Goal: Task Accomplishment & Management: Complete application form

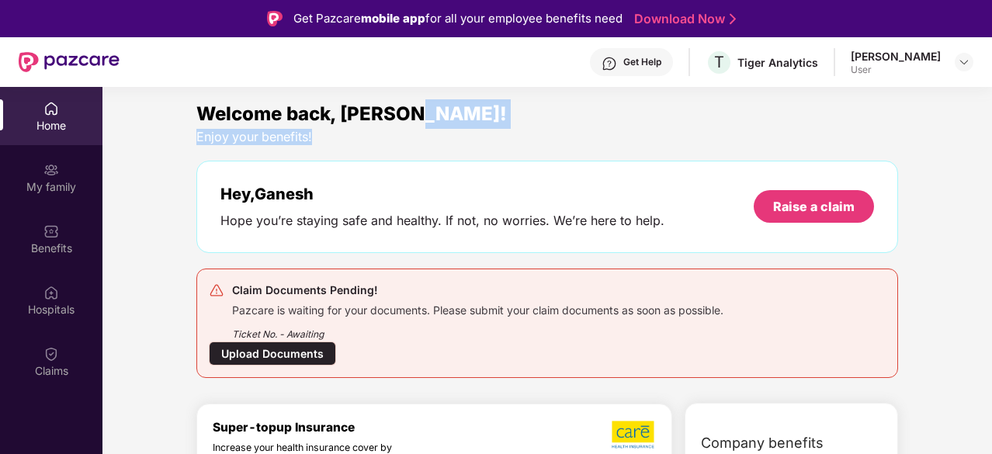
drag, startPoint x: 988, startPoint y: 102, endPoint x: 989, endPoint y: 137, distance: 35.0
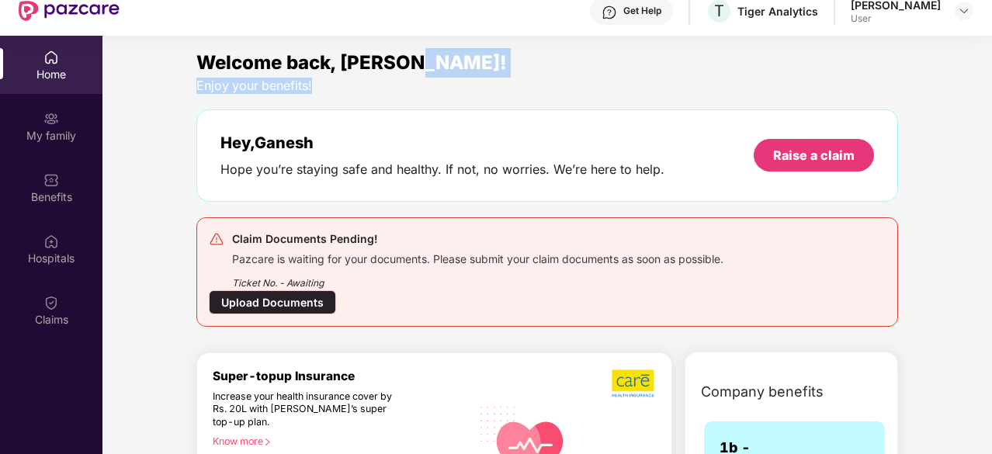
scroll to position [87, 0]
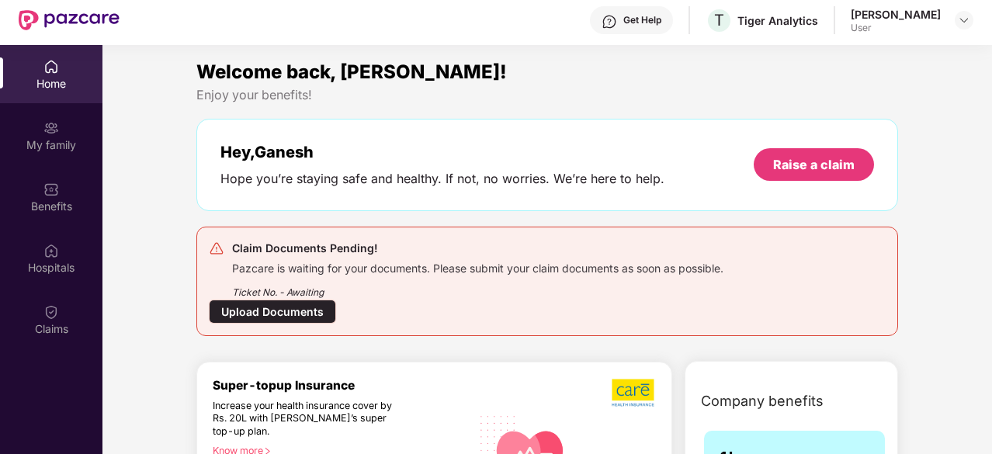
scroll to position [0, 0]
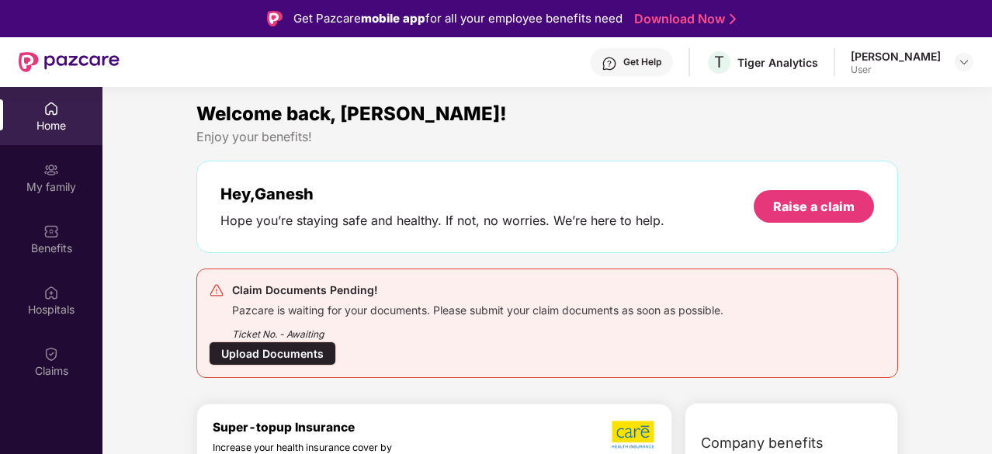
click at [292, 342] on div "Upload Documents" at bounding box center [272, 354] width 127 height 24
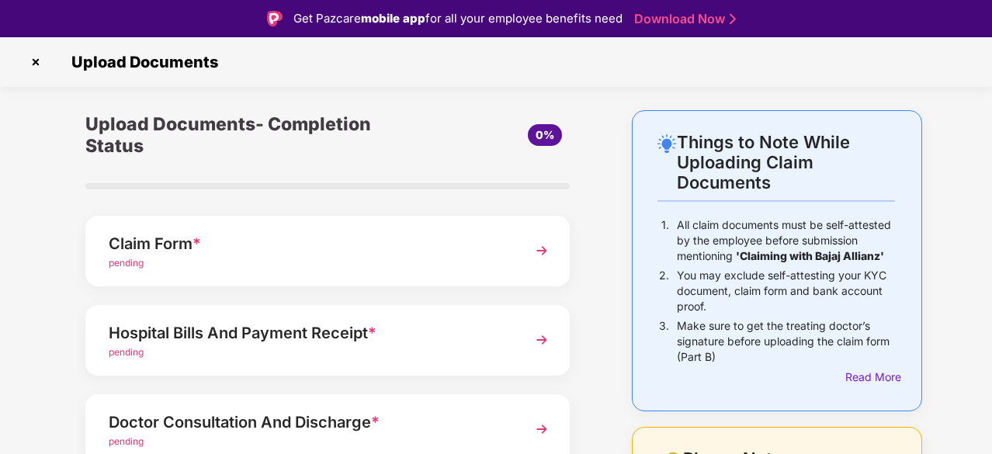
click at [974, 100] on section "Upload Documents Things to Note While Uploading Claim Documents 1. All claim do…" at bounding box center [496, 391] width 992 height 708
click at [124, 268] on span "pending" at bounding box center [126, 263] width 35 height 12
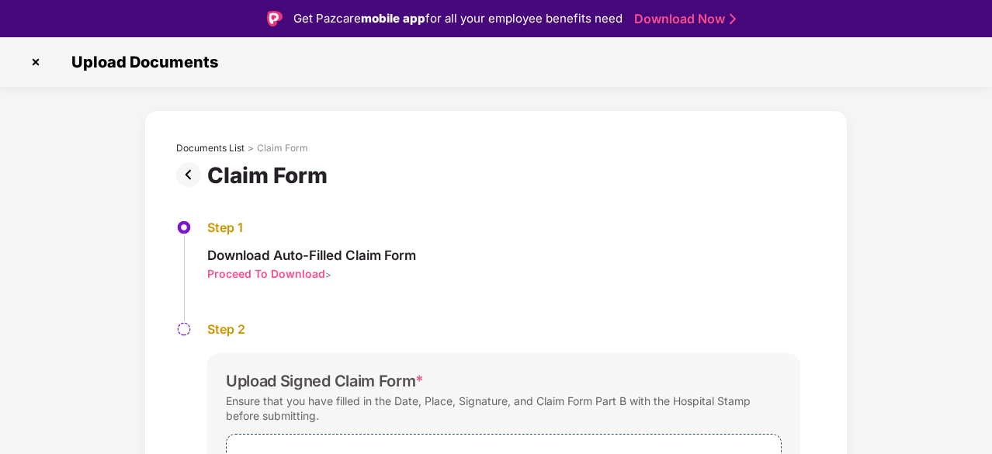
drag, startPoint x: 272, startPoint y: 271, endPoint x: 384, endPoint y: 302, distance: 116.0
click at [384, 302] on div "Step 1 Download Auto-Filled Claim Form Proceed To Download >" at bounding box center [496, 271] width 640 height 102
click at [547, 330] on div "Step 2" at bounding box center [503, 329] width 593 height 16
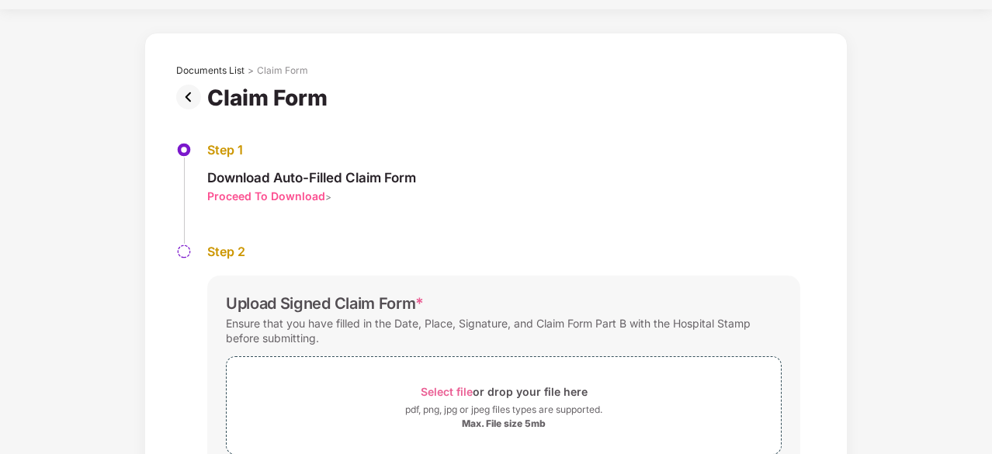
scroll to position [20, 0]
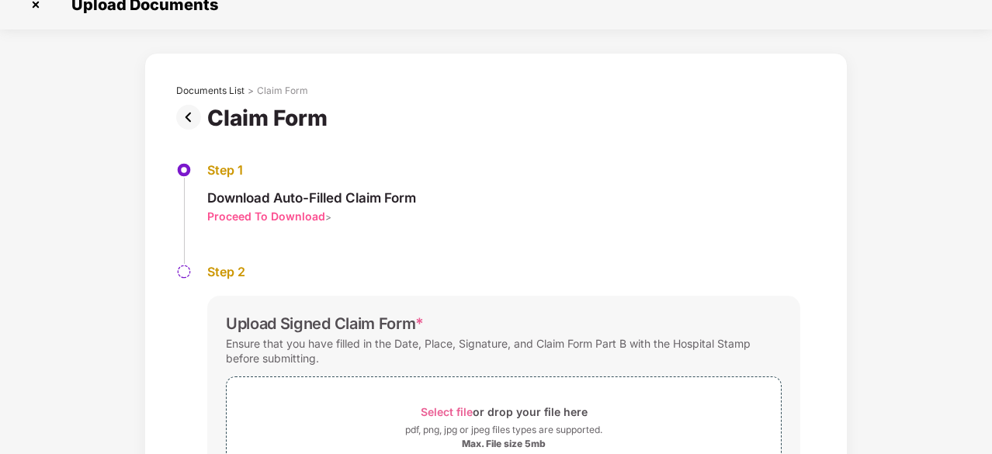
click at [267, 214] on div "Proceed To Download" at bounding box center [266, 216] width 118 height 15
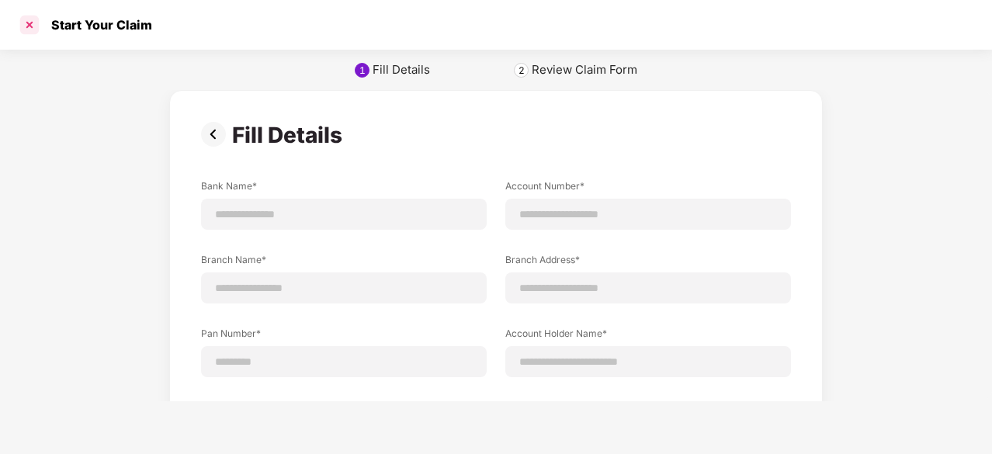
click at [26, 29] on div at bounding box center [29, 24] width 25 height 25
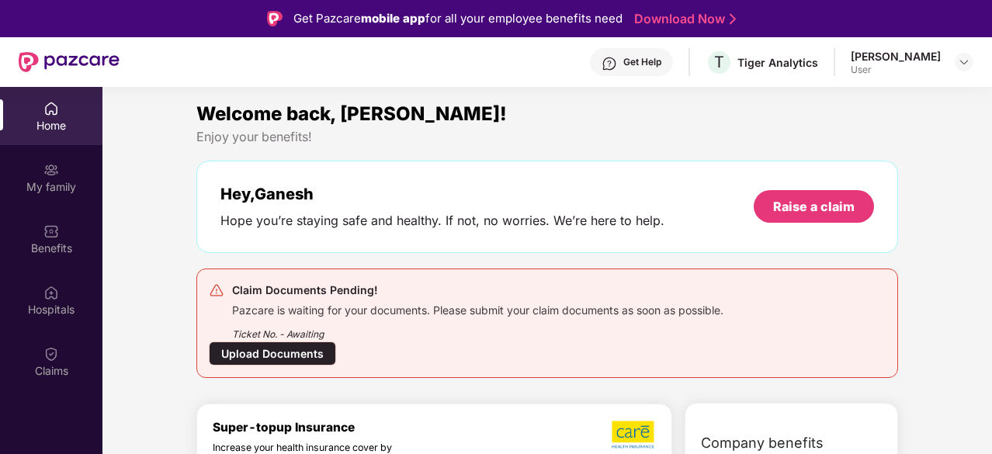
scroll to position [87, 0]
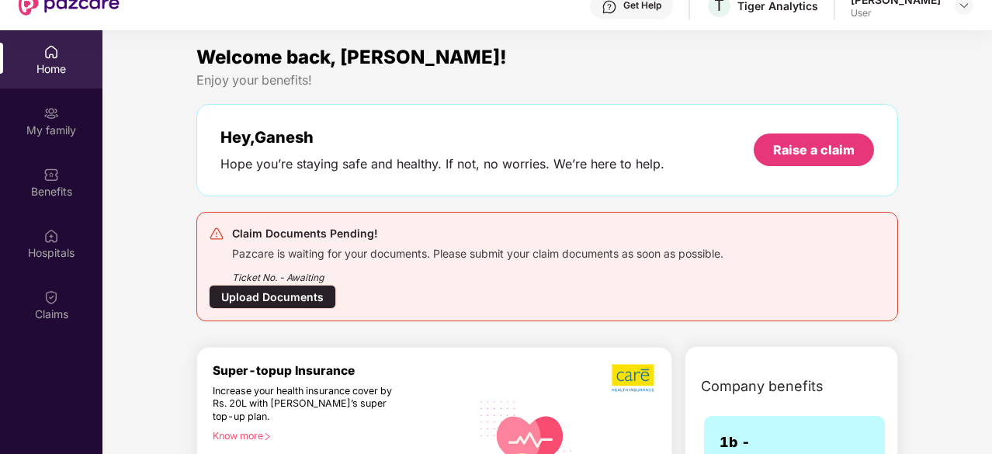
scroll to position [56, 0]
click at [250, 295] on div "Upload Documents" at bounding box center [272, 298] width 127 height 24
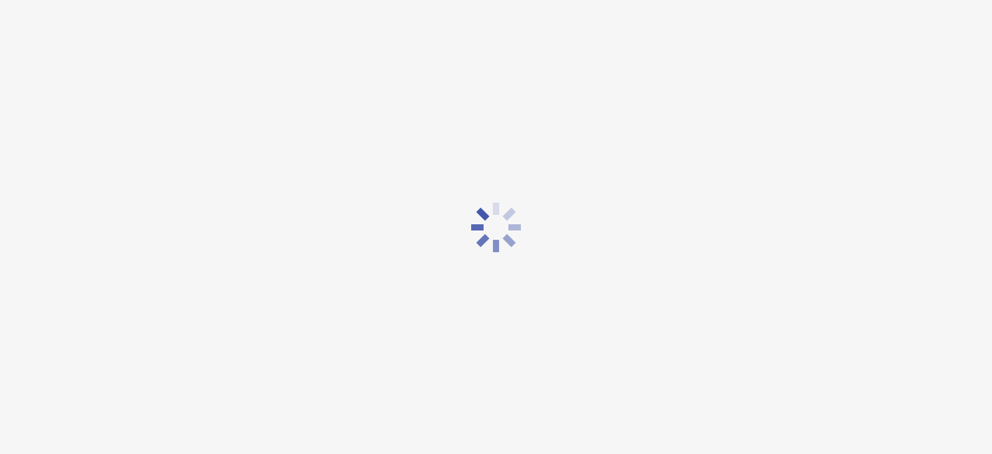
scroll to position [6, 0]
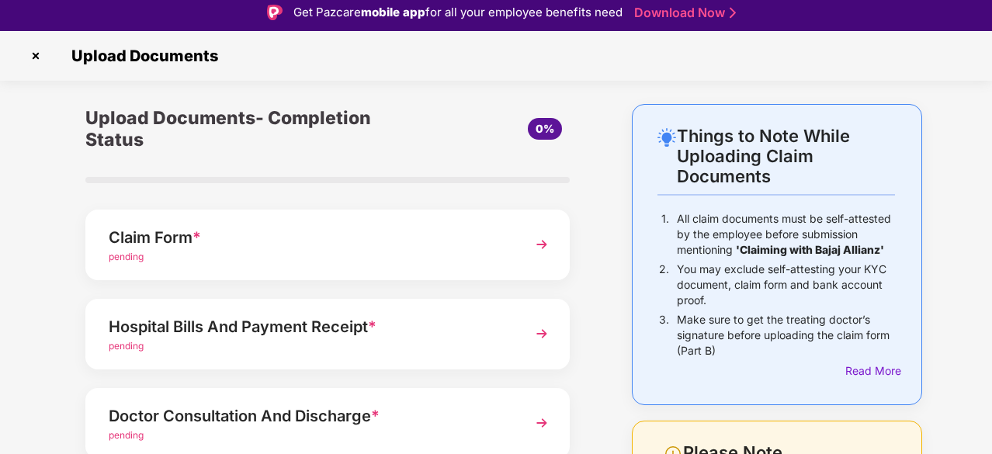
click at [603, 156] on div "Upload Documents- Completion Status 0% Claim Form * pending Hospital Bills And …" at bounding box center [328, 421] width 562 height 635
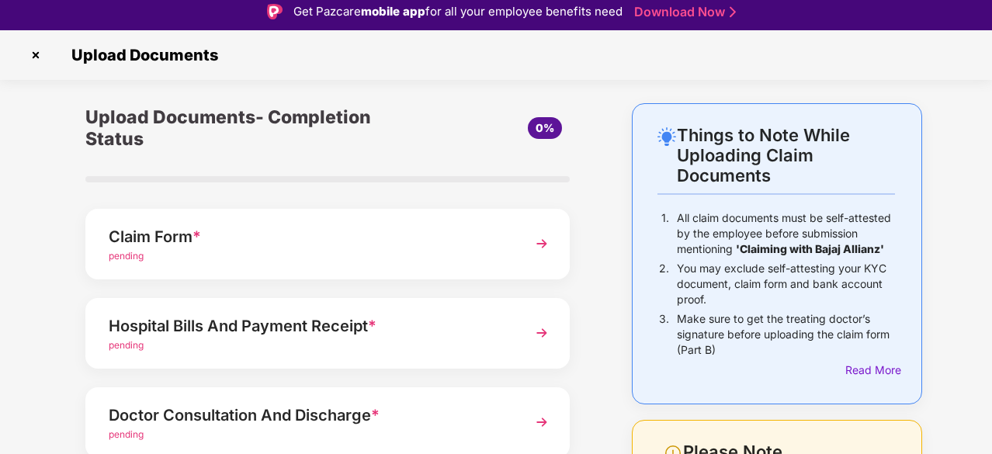
scroll to position [0, 0]
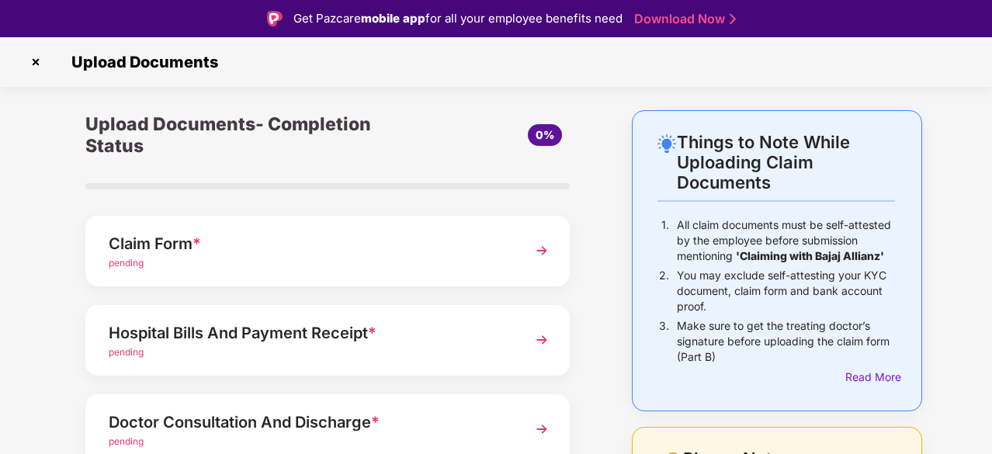
click at [206, 232] on div "Claim Form *" at bounding box center [309, 243] width 401 height 25
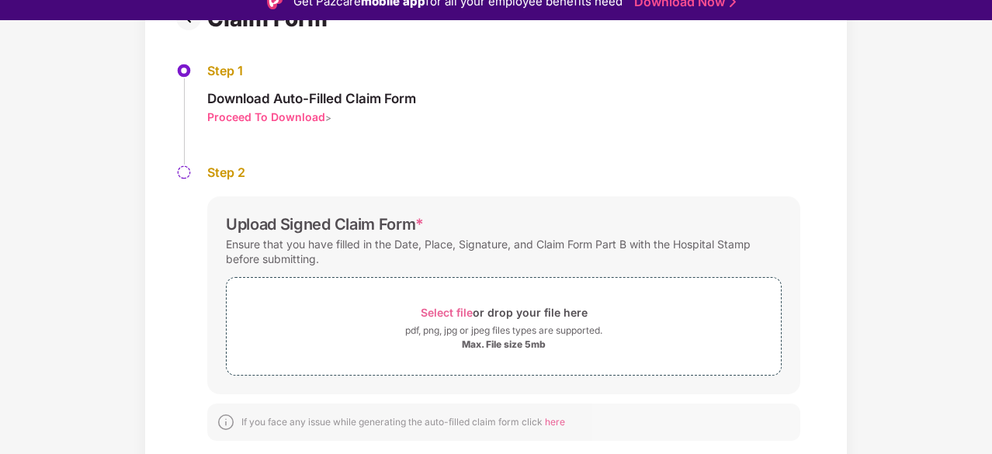
scroll to position [144, 0]
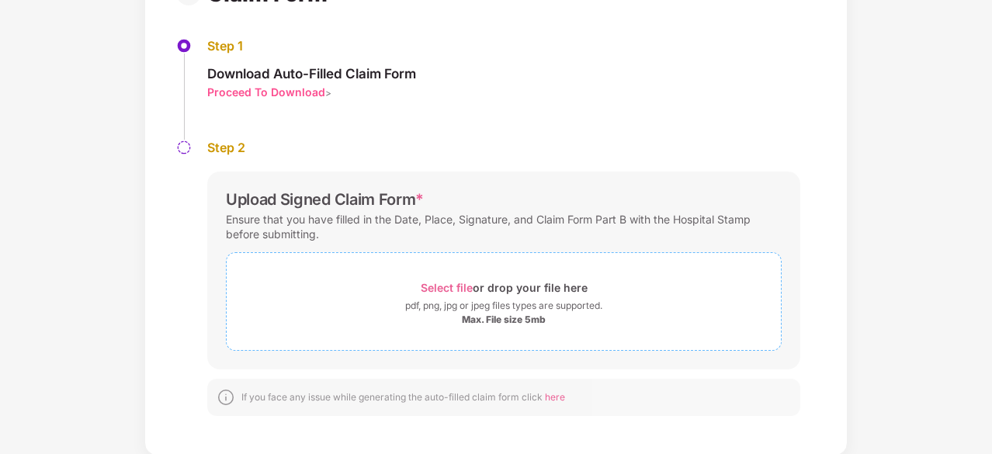
click at [483, 277] on div "Select file or drop your file here" at bounding box center [504, 287] width 167 height 21
click at [495, 282] on div "Select file or drop your file here" at bounding box center [504, 287] width 167 height 21
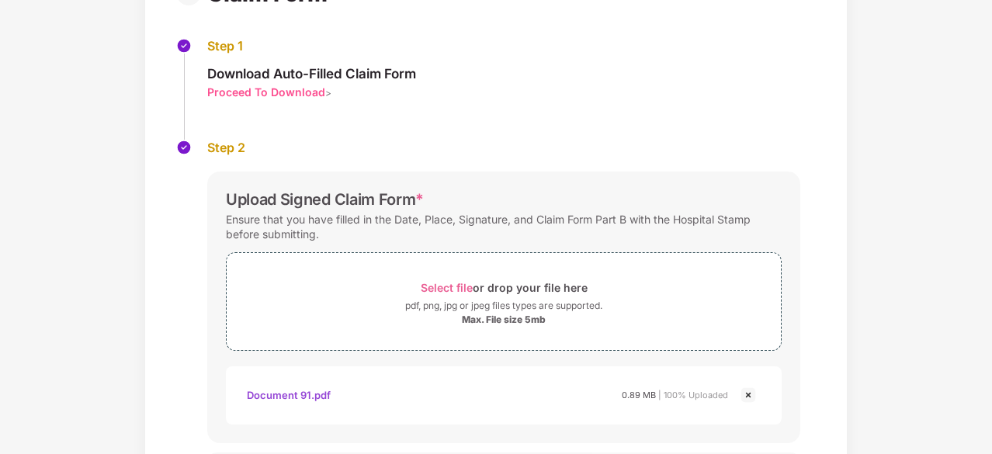
click at [798, 129] on div "Step 1 Download Auto-Filled Claim Form Proceed To Download >" at bounding box center [496, 89] width 640 height 102
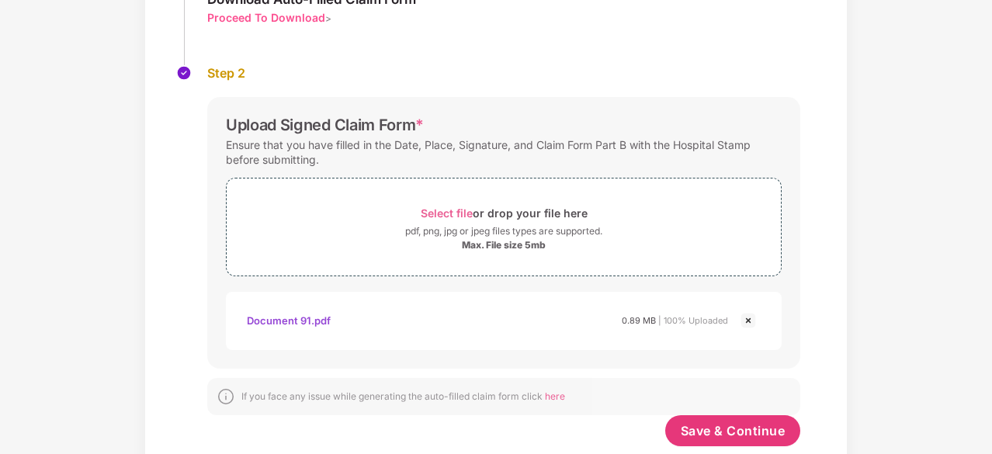
scroll to position [257, 0]
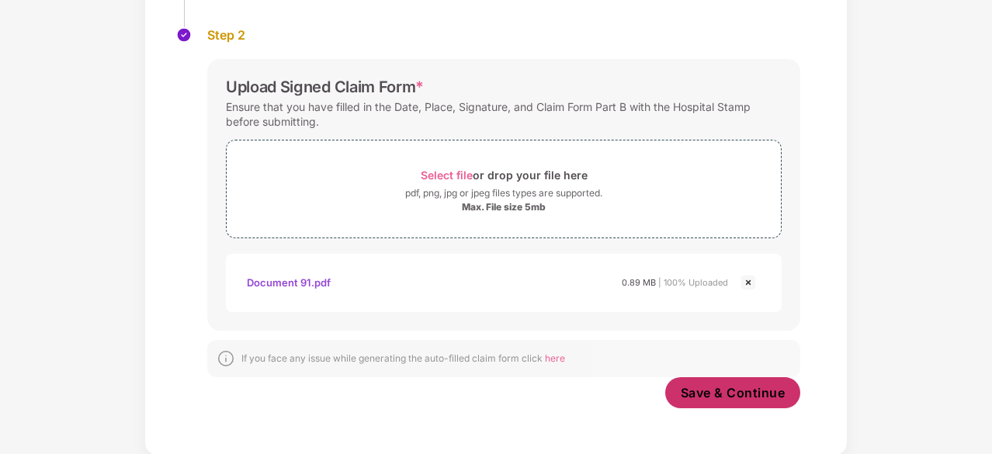
click at [749, 383] on button "Save & Continue" at bounding box center [733, 392] width 136 height 31
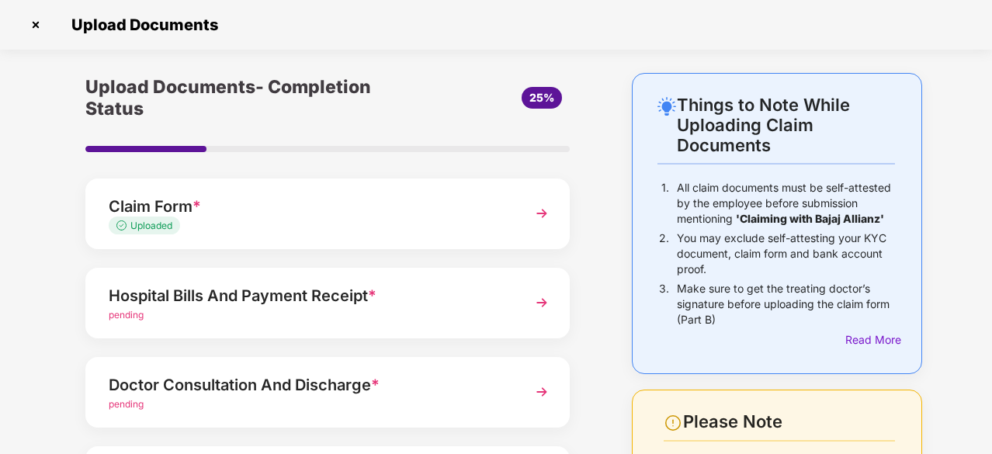
click at [286, 293] on div "Hospital Bills And Payment Receipt *" at bounding box center [309, 295] width 401 height 25
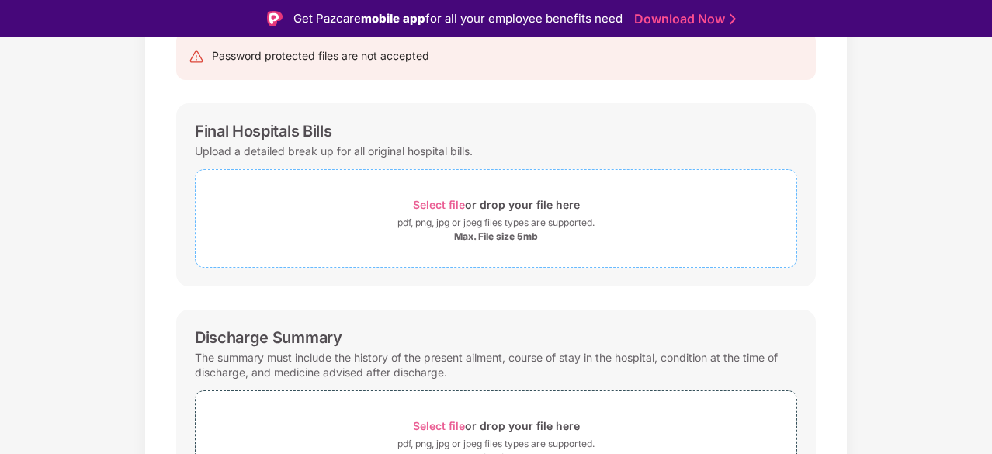
scroll to position [186, 0]
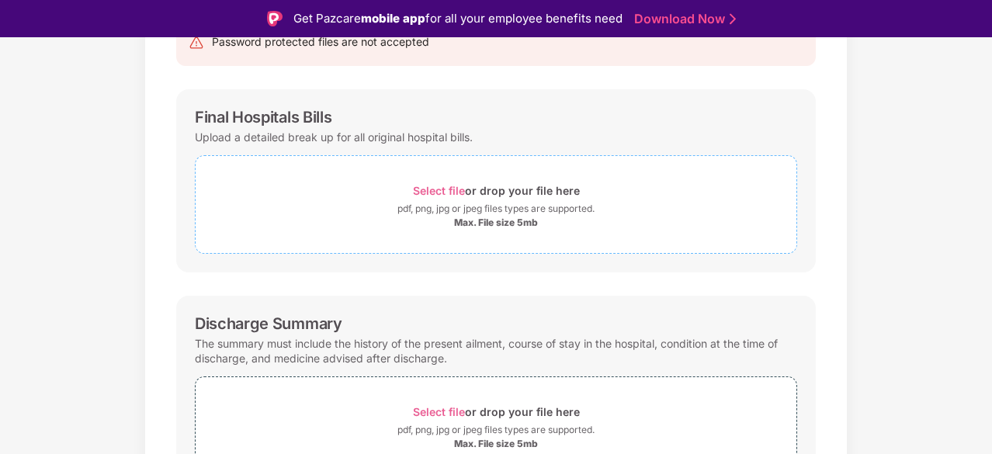
click at [485, 186] on div "Select file or drop your file here" at bounding box center [496, 190] width 167 height 21
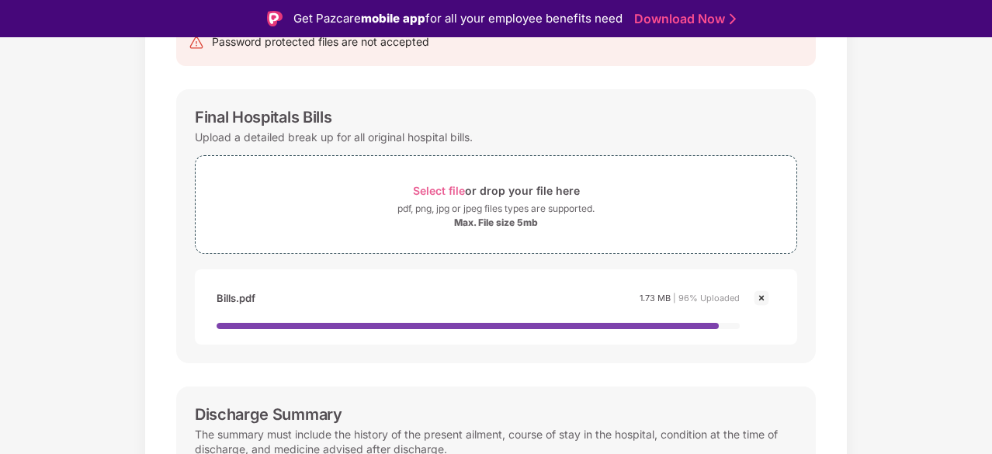
click at [895, 221] on div "Documents List > Hospital bills and Payment receipt Hospital bills and Payment …" at bounding box center [496, 404] width 992 height 961
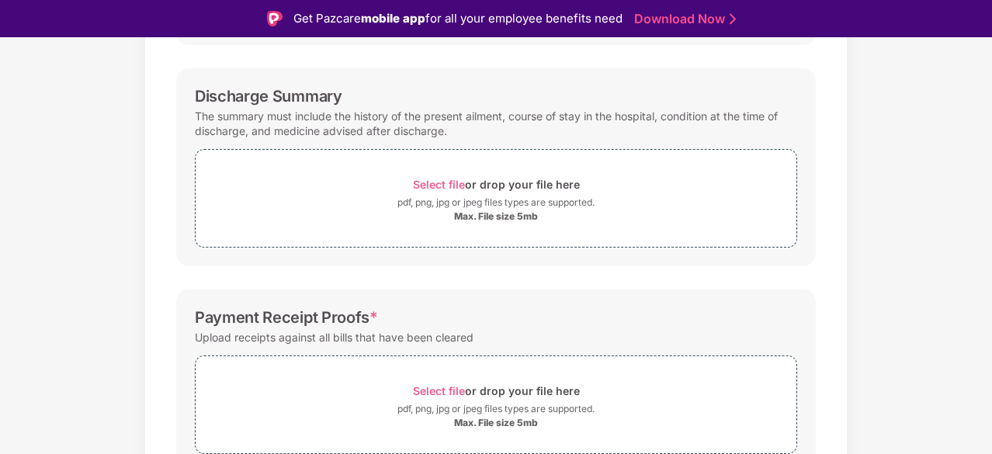
scroll to position [497, 0]
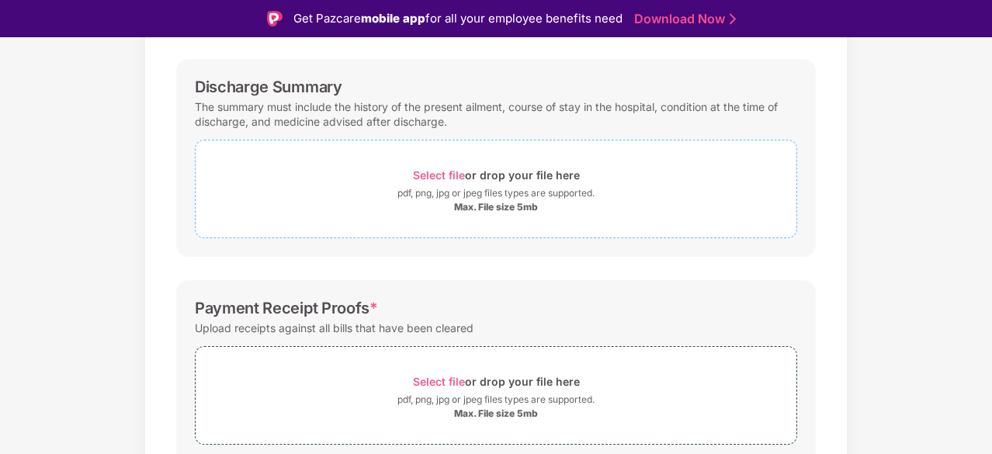
click at [463, 182] on div "Select file or drop your file here" at bounding box center [496, 175] width 167 height 21
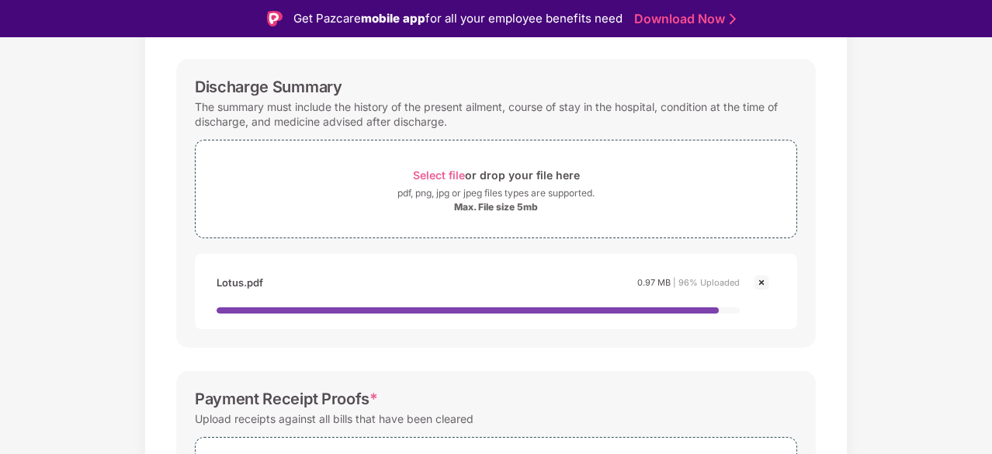
click at [976, 189] on div "Documents List > Hospital bills and Payment receipt Hospital bills and Payment …" at bounding box center [496, 130] width 992 height 1035
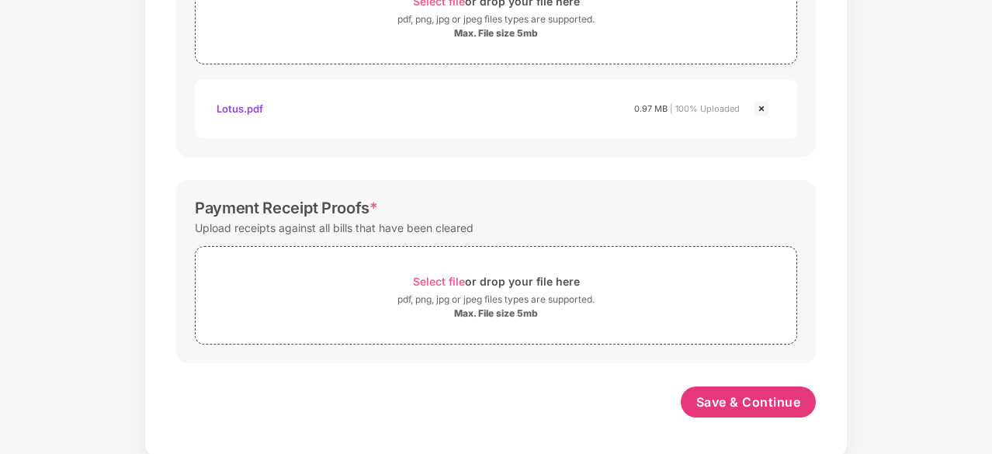
scroll to position [634, 0]
click at [547, 307] on div "Max. File size 5mb" at bounding box center [496, 313] width 601 height 12
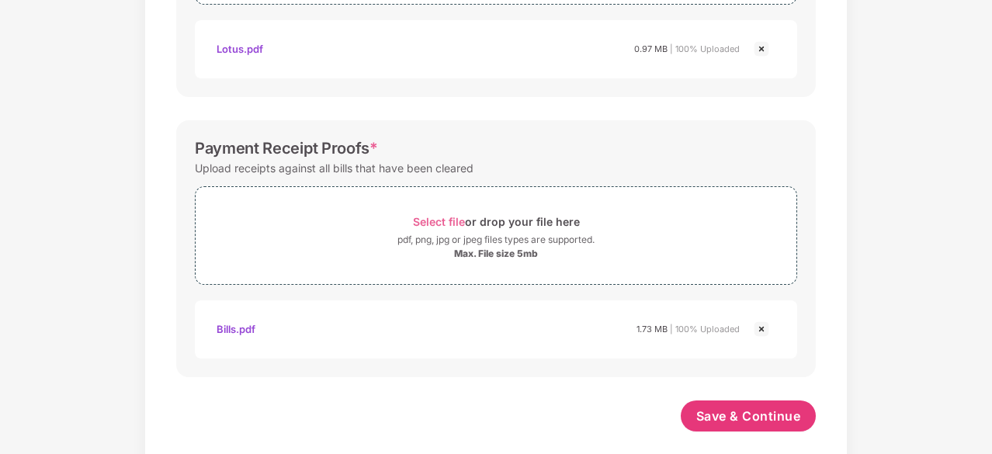
scroll to position [708, 0]
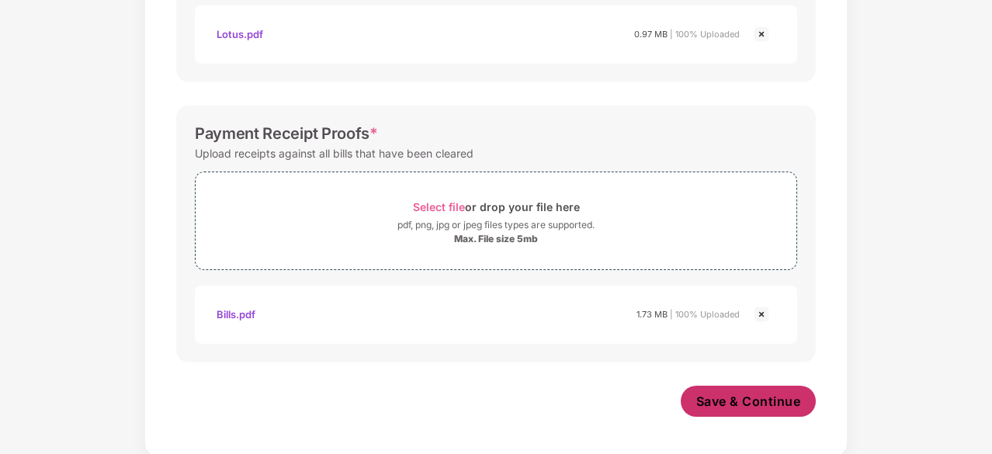
click at [735, 393] on span "Save & Continue" at bounding box center [749, 401] width 105 height 17
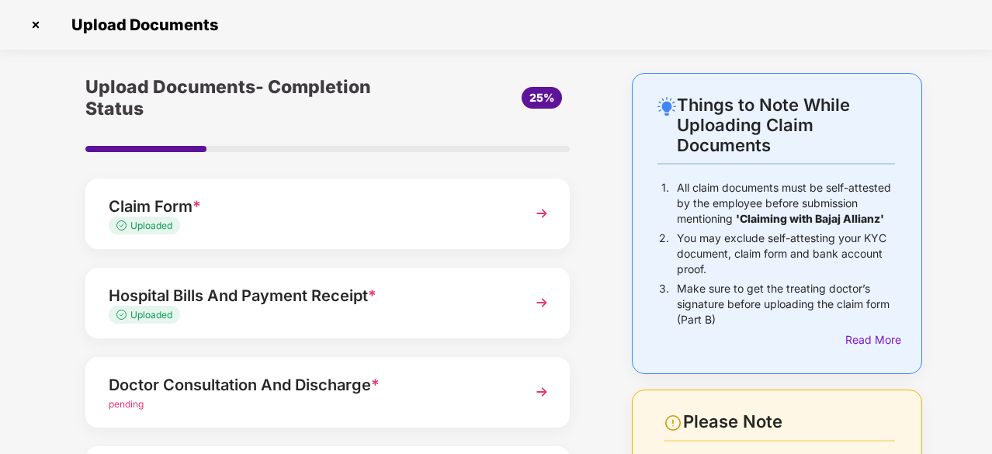
click at [615, 218] on div "Things to Note While Uploading Claim Documents 1. All claim documents must be s…" at bounding box center [777, 390] width 337 height 635
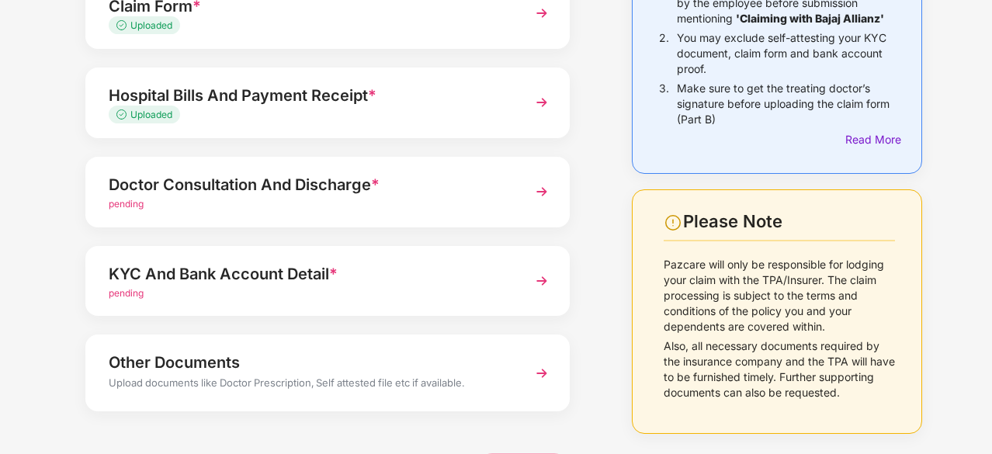
scroll to position [248, 0]
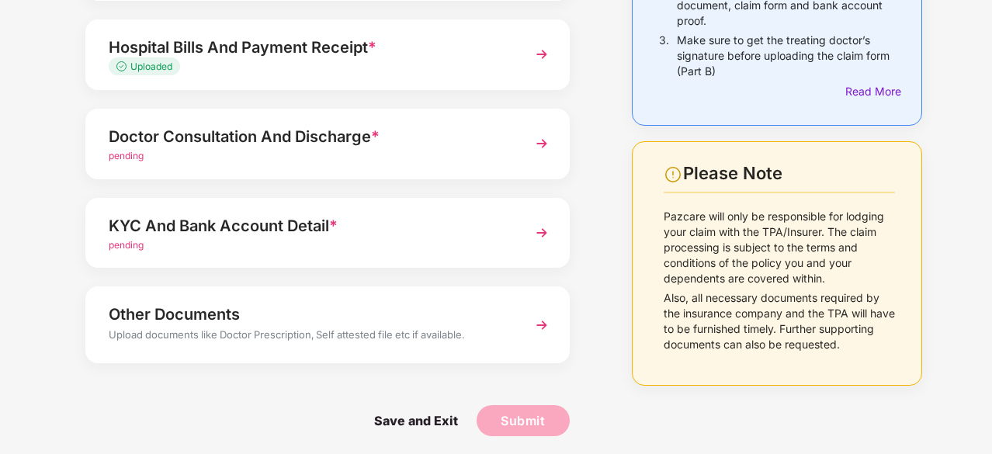
click at [318, 148] on div "Doctor Consultation And Discharge *" at bounding box center [309, 136] width 401 height 25
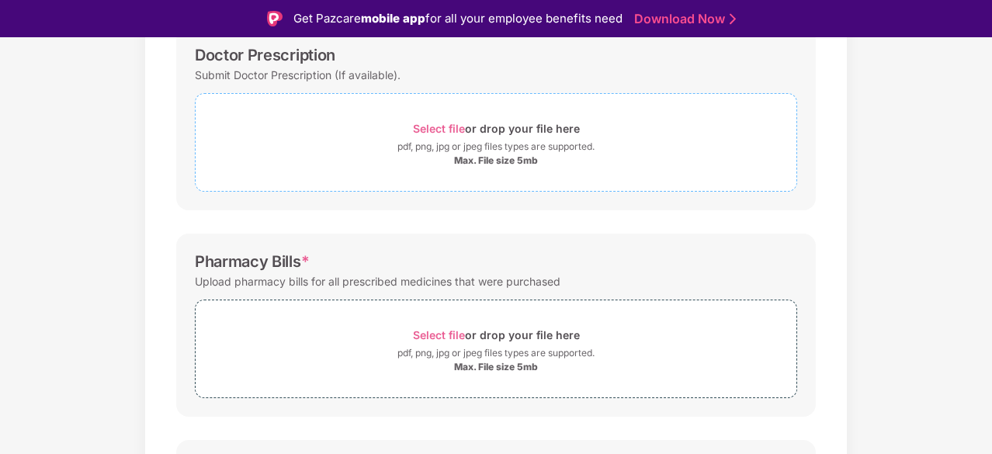
click at [466, 127] on div "Select file or drop your file here" at bounding box center [496, 128] width 167 height 21
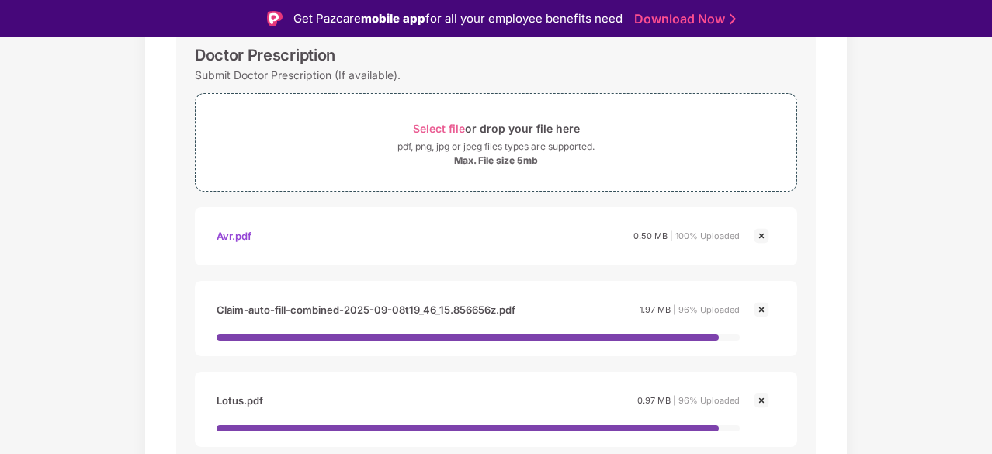
scroll to position [37, 0]
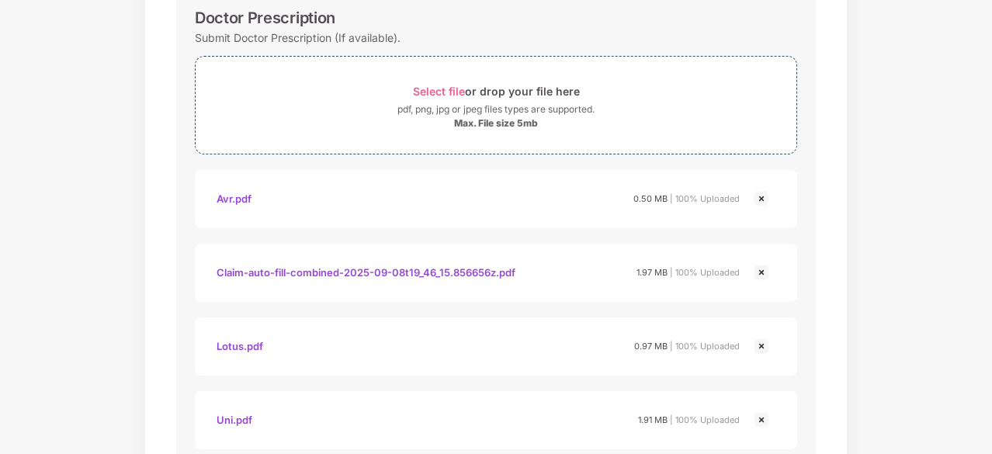
click at [919, 318] on div "Documents List > Doctor consultation and discharge summary Doctor consultation …" at bounding box center [496, 407] width 992 height 1165
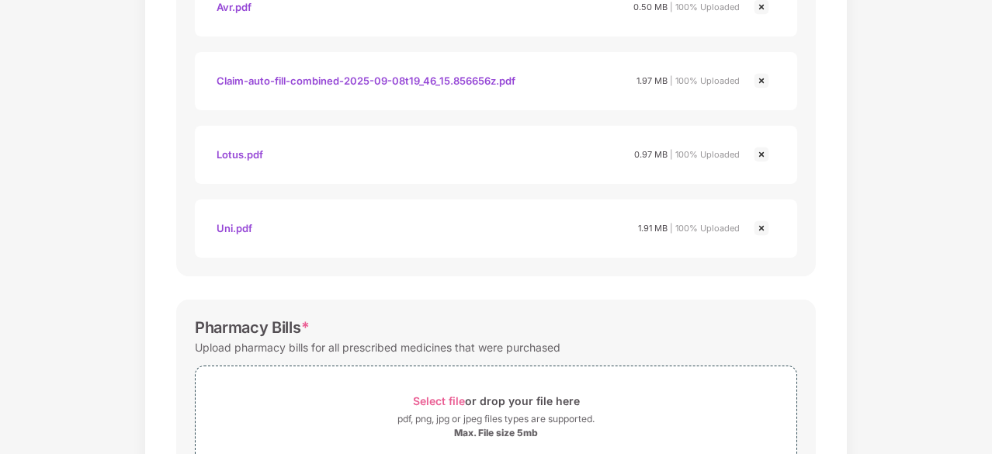
scroll to position [285, 0]
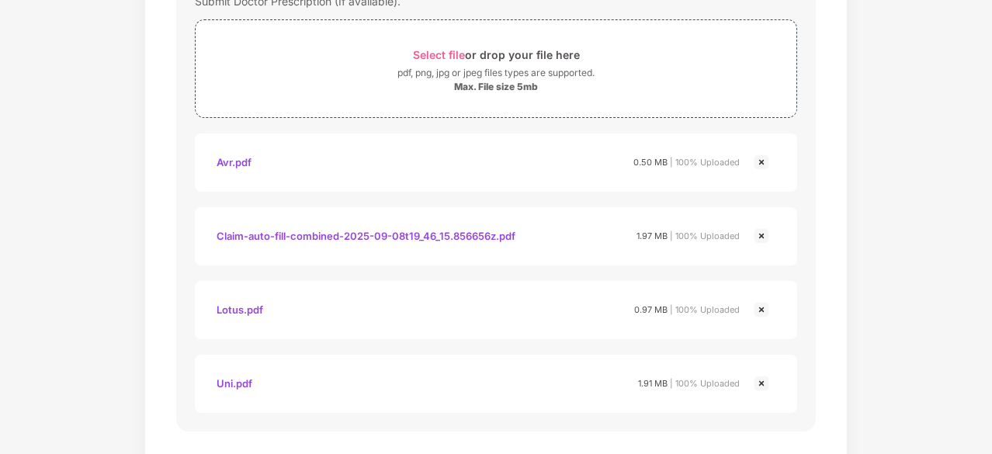
click at [761, 162] on img at bounding box center [761, 162] width 19 height 19
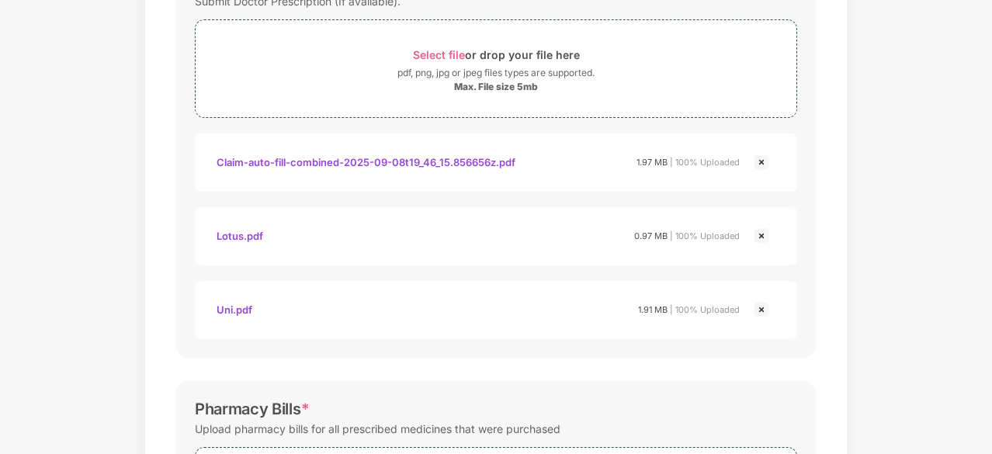
click at [766, 308] on img at bounding box center [761, 309] width 19 height 19
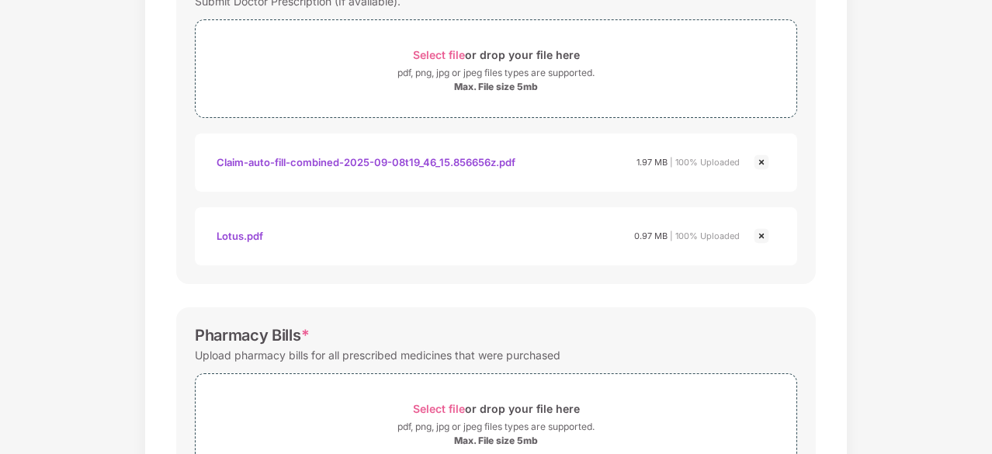
click at [913, 321] on div "Documents List > Doctor consultation and discharge summary Doctor consultation …" at bounding box center [496, 297] width 992 height 1018
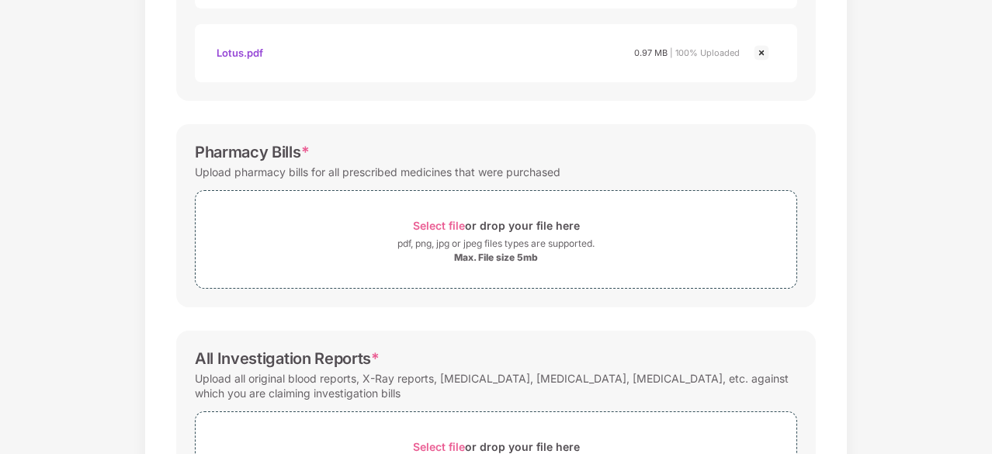
scroll to position [634, 0]
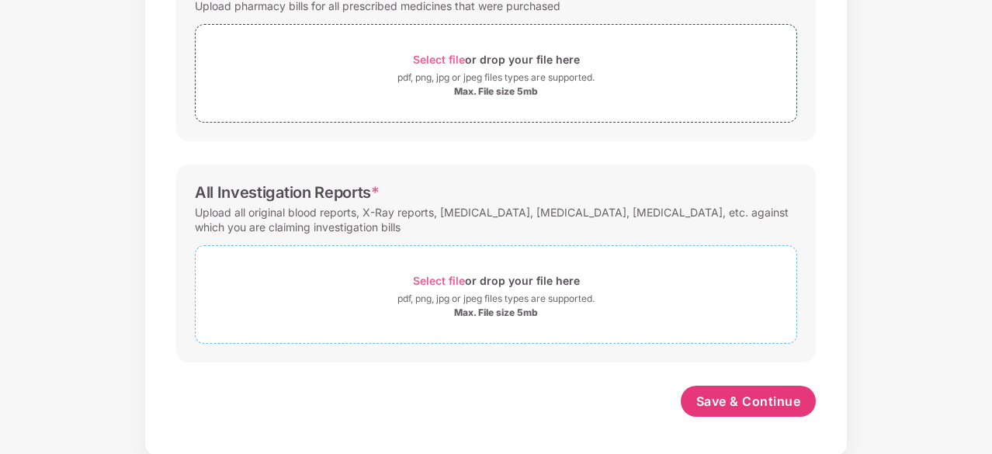
click at [452, 287] on div "Select file or drop your file here" at bounding box center [496, 280] width 167 height 21
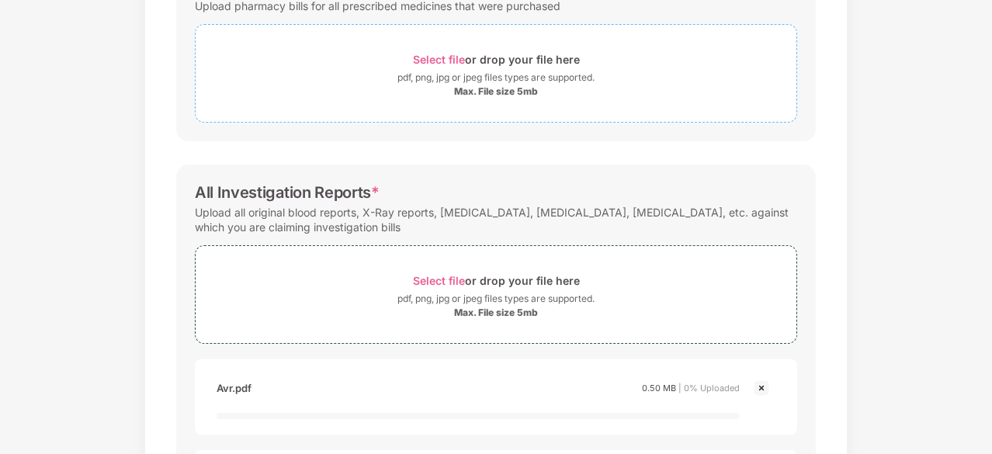
click at [545, 55] on div "Select file or drop your file here" at bounding box center [496, 59] width 167 height 21
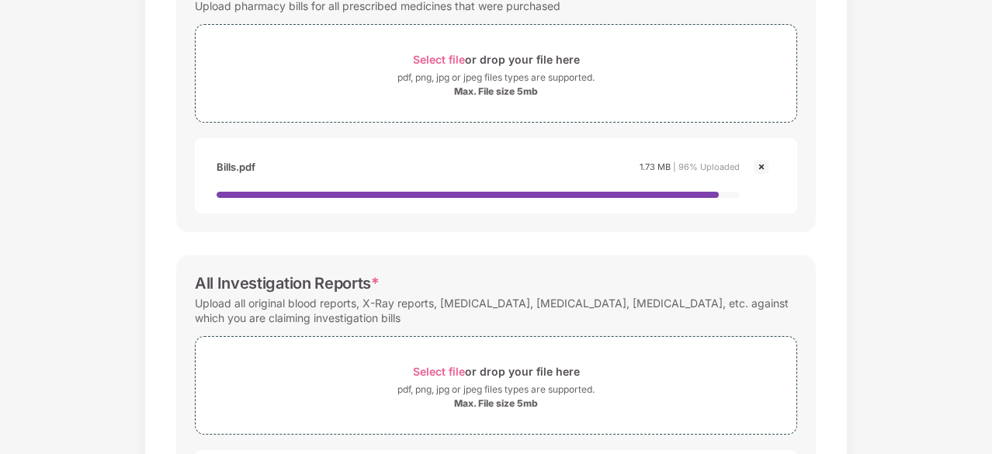
click at [823, 169] on div "Password protected files are not accepted Doctor Prescription Submit Doctor Pre…" at bounding box center [496, 101] width 686 height 1169
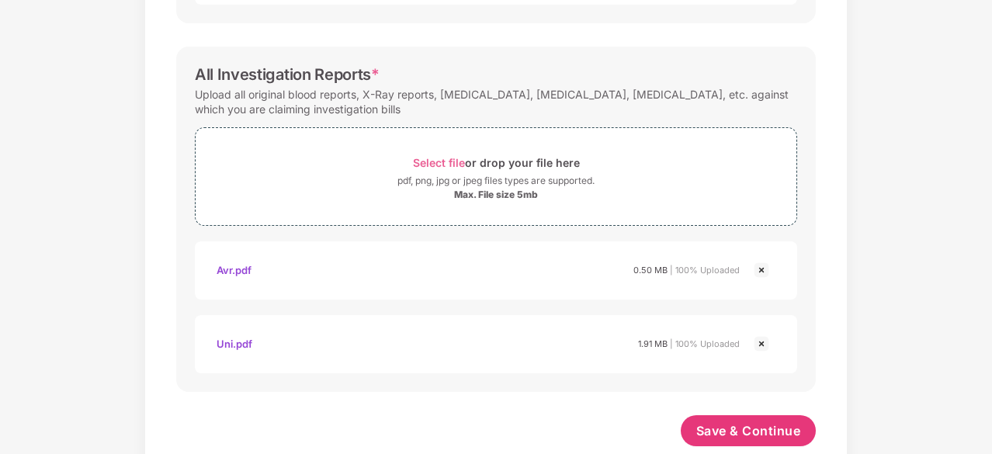
scroll to position [856, 0]
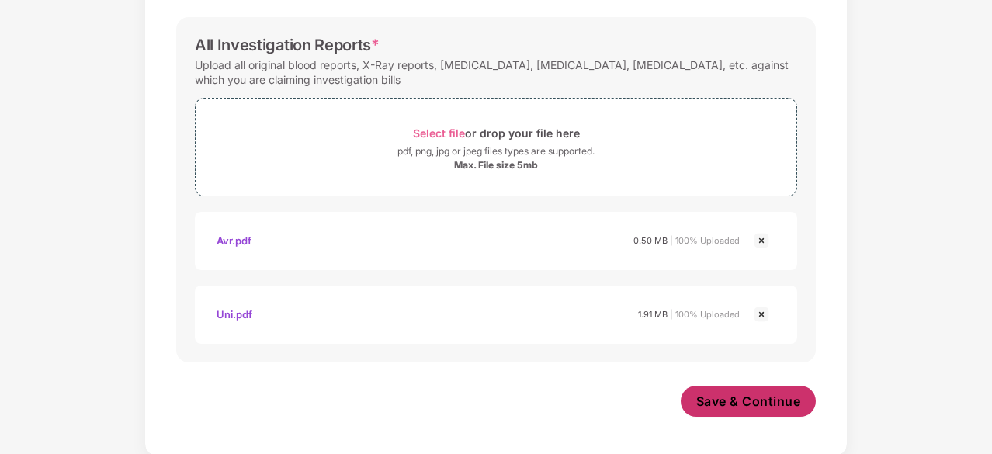
click at [732, 396] on span "Save & Continue" at bounding box center [749, 401] width 105 height 17
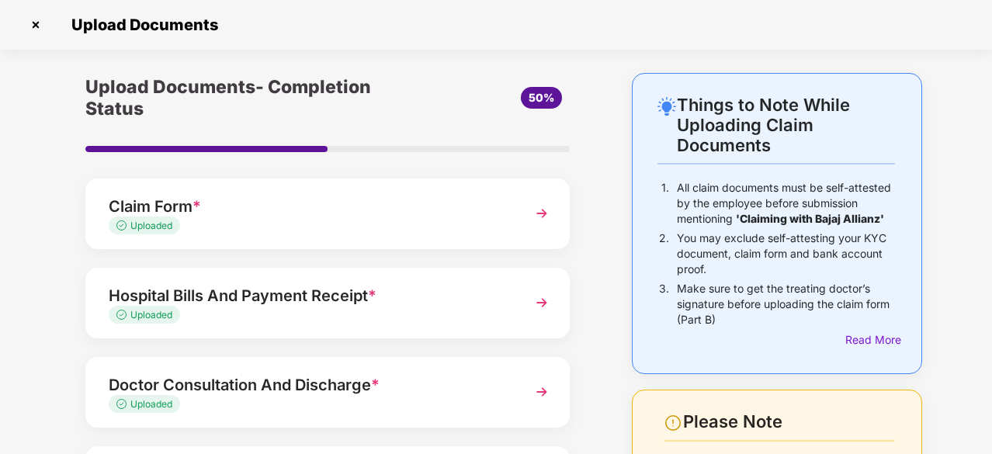
click at [590, 321] on div "Upload Documents- Completion Status 50% Claim Form * Uploaded Hospital Bills An…" at bounding box center [328, 390] width 562 height 635
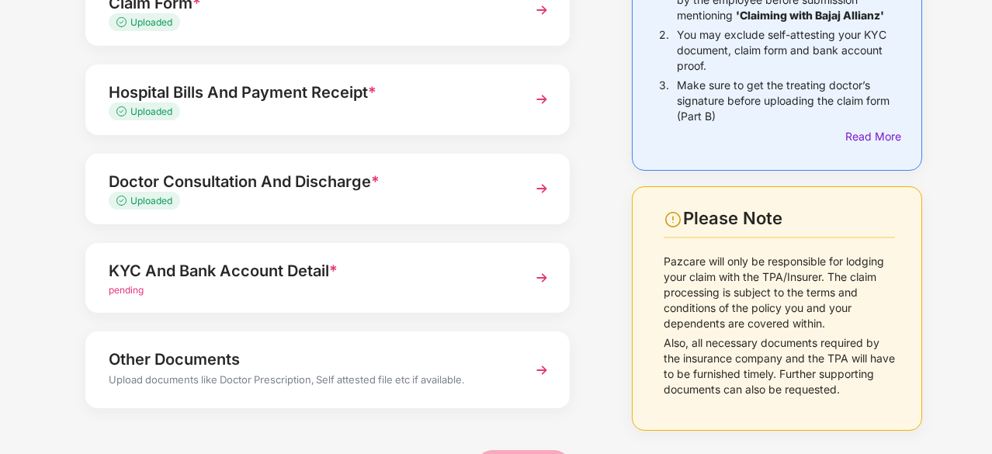
scroll to position [253, 0]
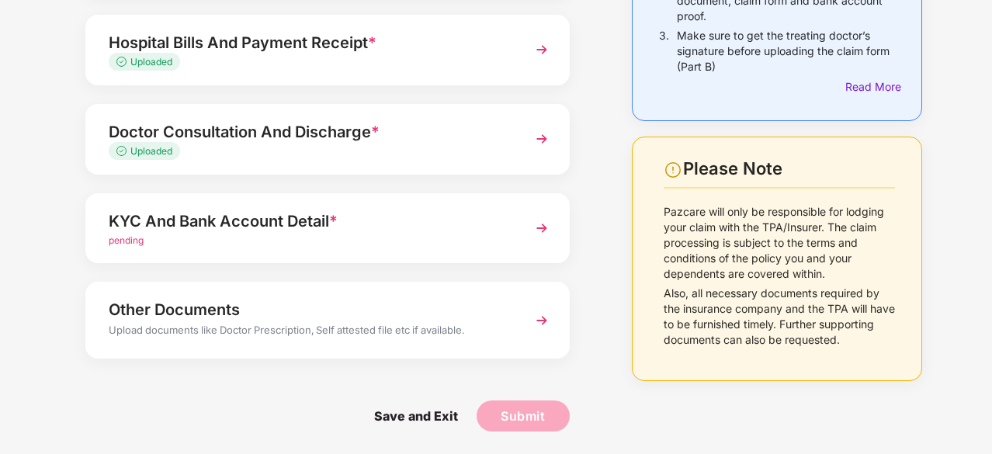
click at [483, 328] on div "Upload documents like Doctor Prescription, Self attested file etc if available." at bounding box center [309, 332] width 401 height 20
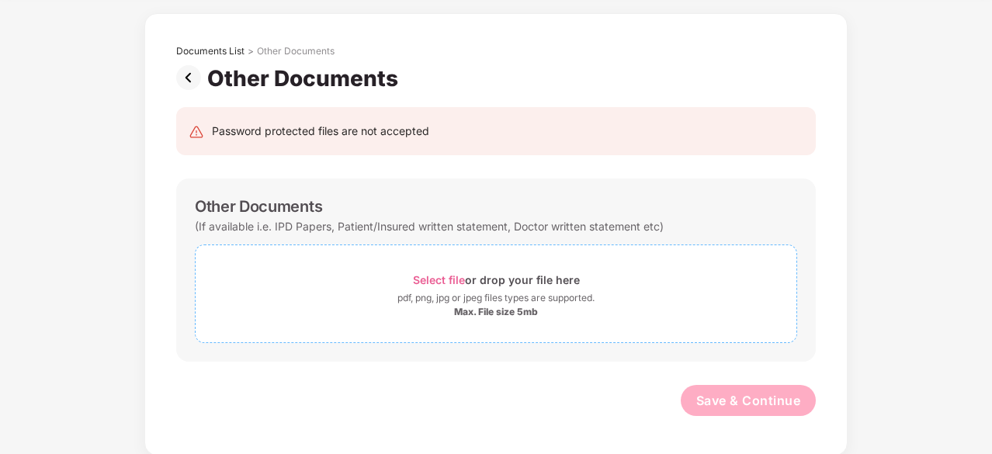
scroll to position [29, 0]
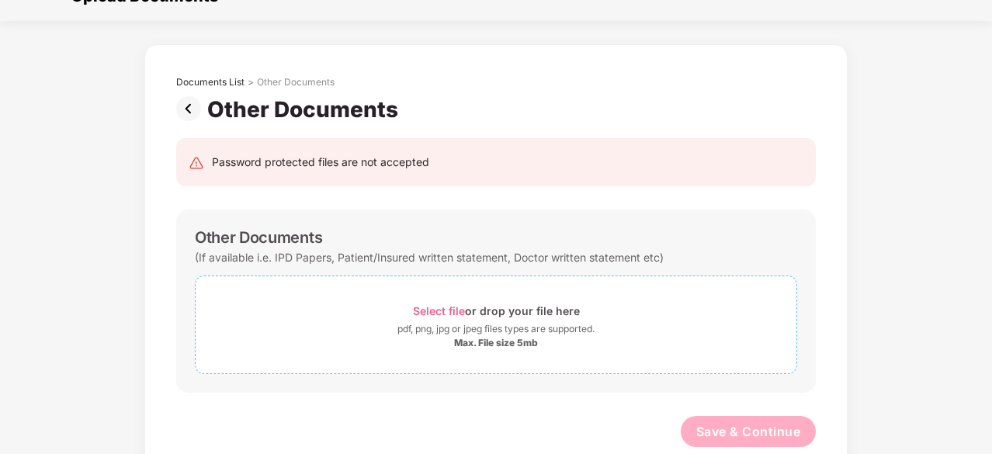
click at [689, 342] on div "Max. File size 5mb" at bounding box center [496, 343] width 601 height 12
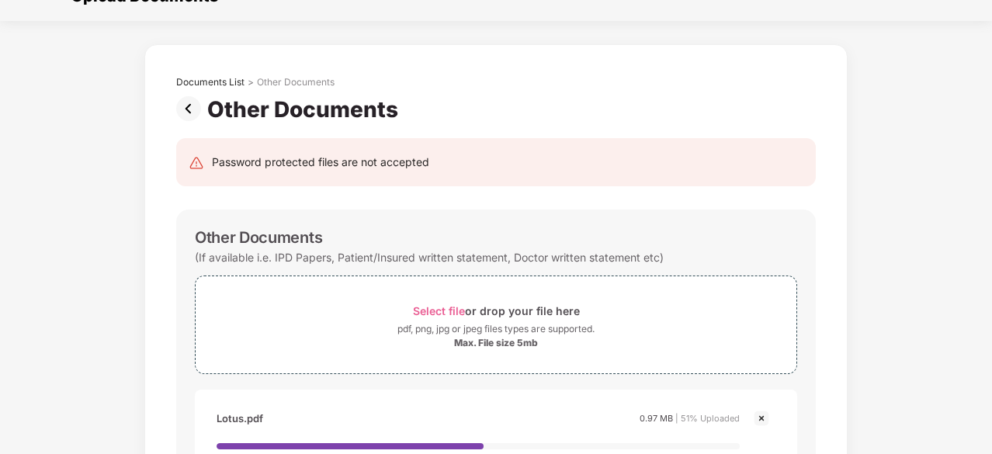
click at [842, 300] on div "Documents List > Other Documents Other Documents Password protected files are n…" at bounding box center [495, 310] width 703 height 533
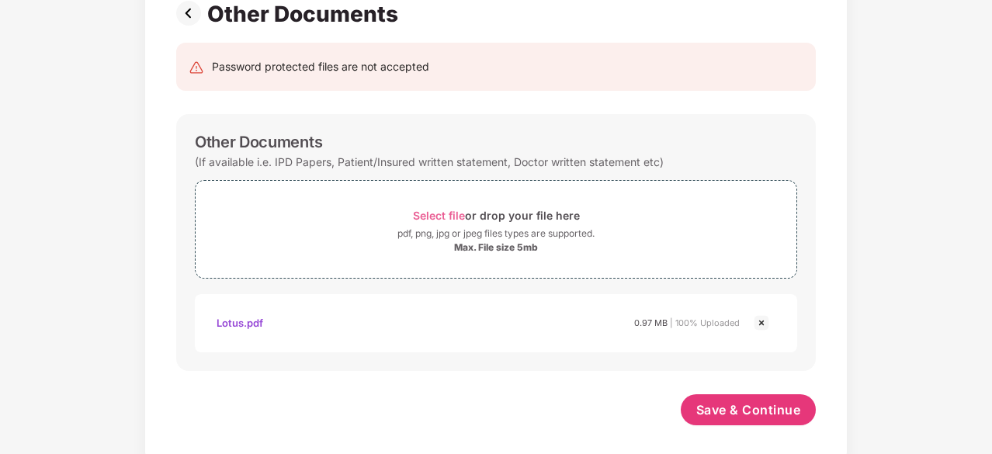
scroll to position [134, 0]
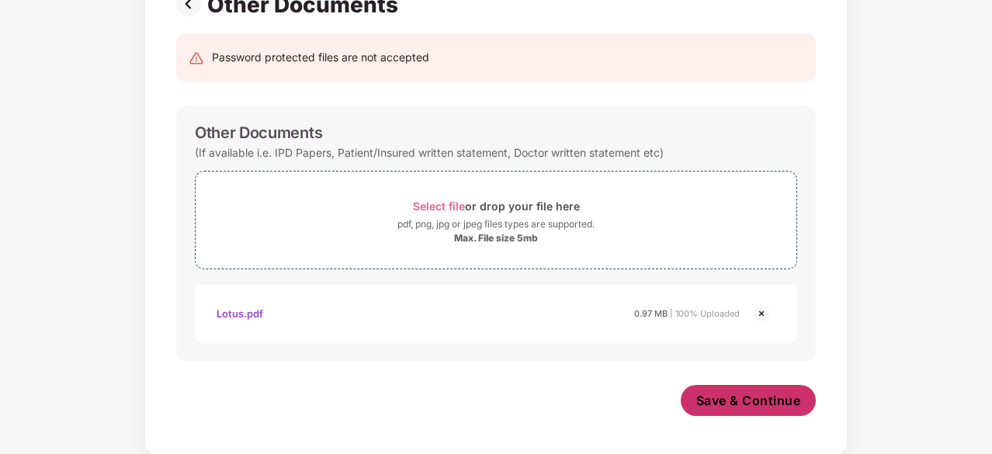
click at [746, 387] on button "Save & Continue" at bounding box center [749, 400] width 136 height 31
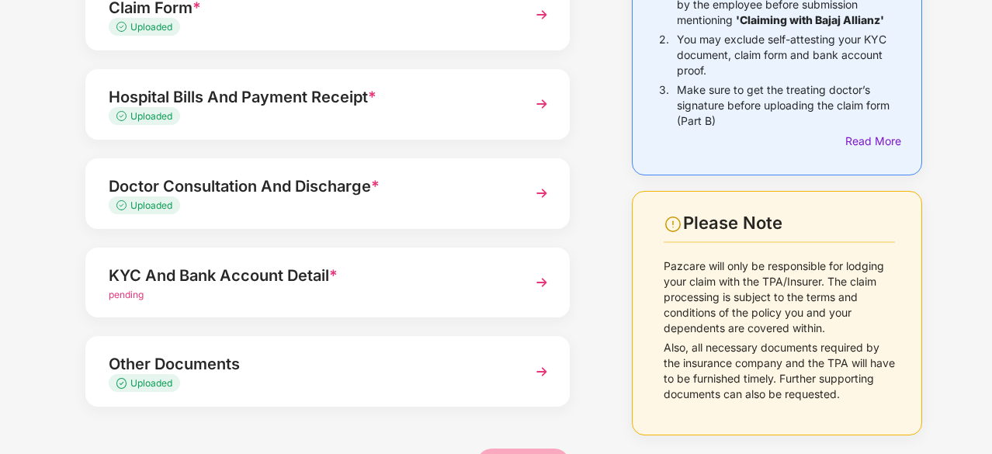
scroll to position [247, 0]
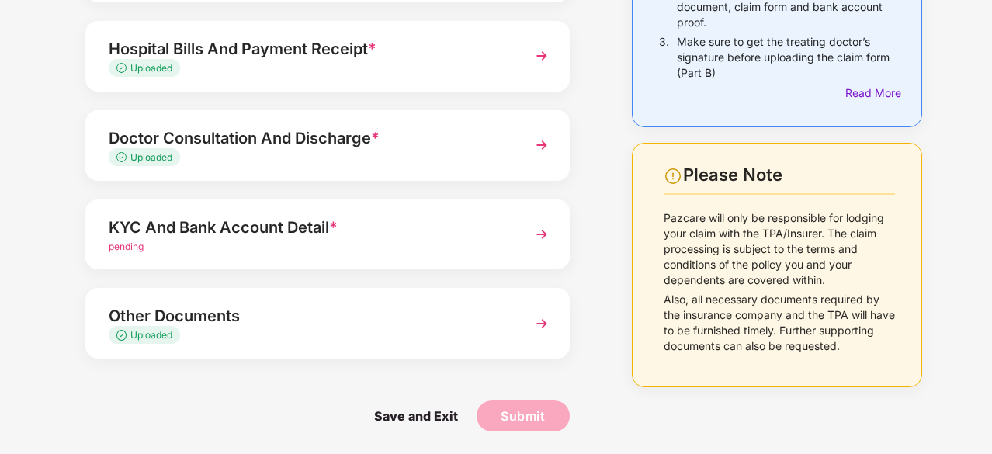
click at [202, 231] on div "KYC And Bank Account Detail *" at bounding box center [309, 227] width 401 height 25
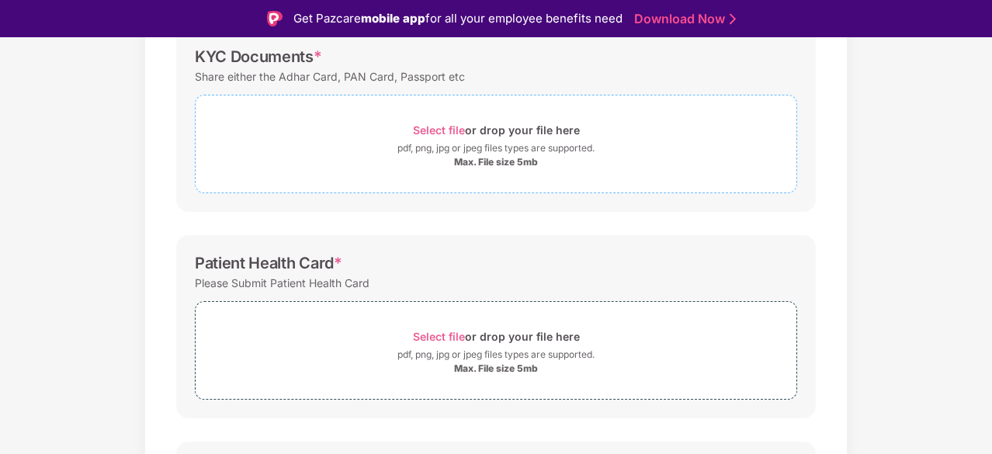
click at [426, 130] on span "Select file" at bounding box center [439, 129] width 52 height 13
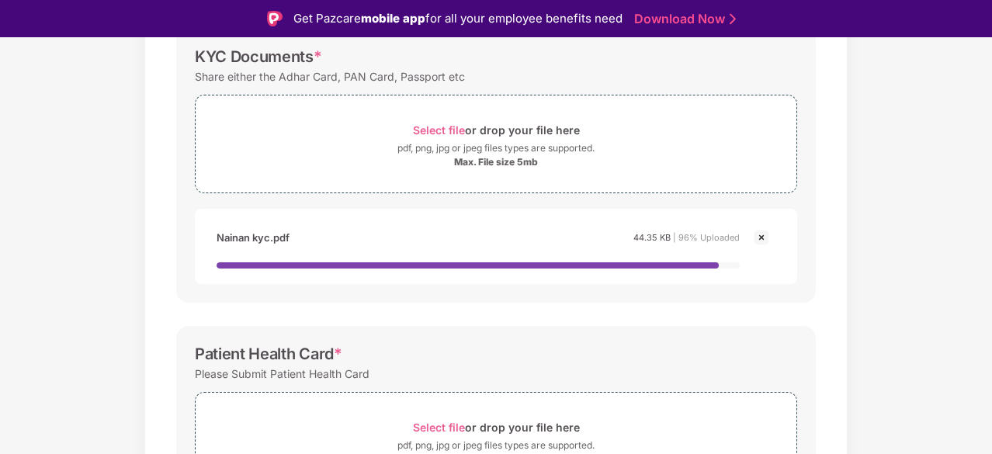
click at [589, 294] on div "KYC Documents * Share either the Adhar Card, PAN Card, Passport etc Select file…" at bounding box center [496, 166] width 640 height 274
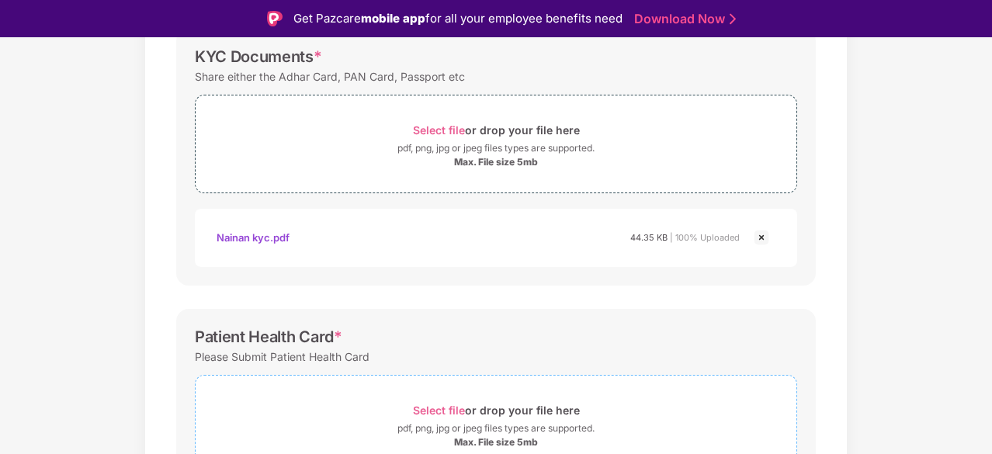
click at [538, 397] on span "Select file or drop your file here pdf, png, jpg or jpeg files types are suppor…" at bounding box center [496, 424] width 601 height 74
click at [882, 237] on div "Documents List > KYC and Bank Account Detail KYC and Bank Account Detail Passwo…" at bounding box center [496, 373] width 992 height 1020
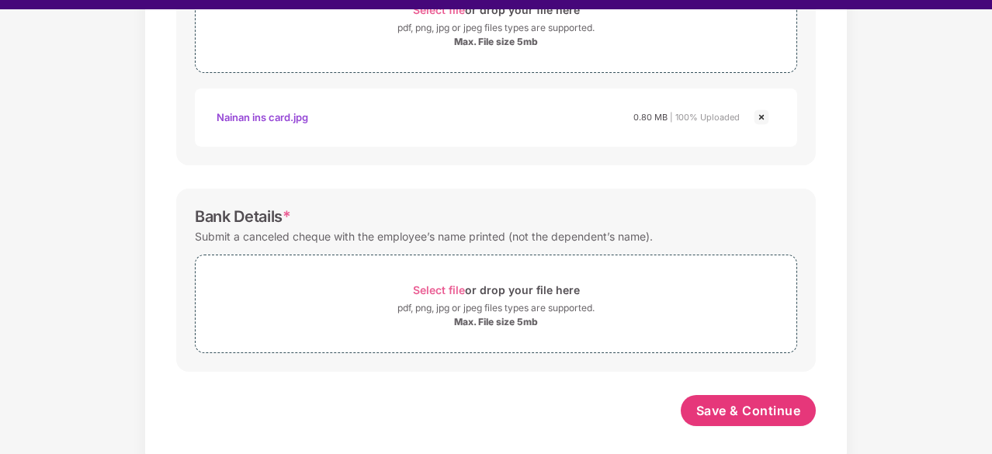
scroll to position [31, 0]
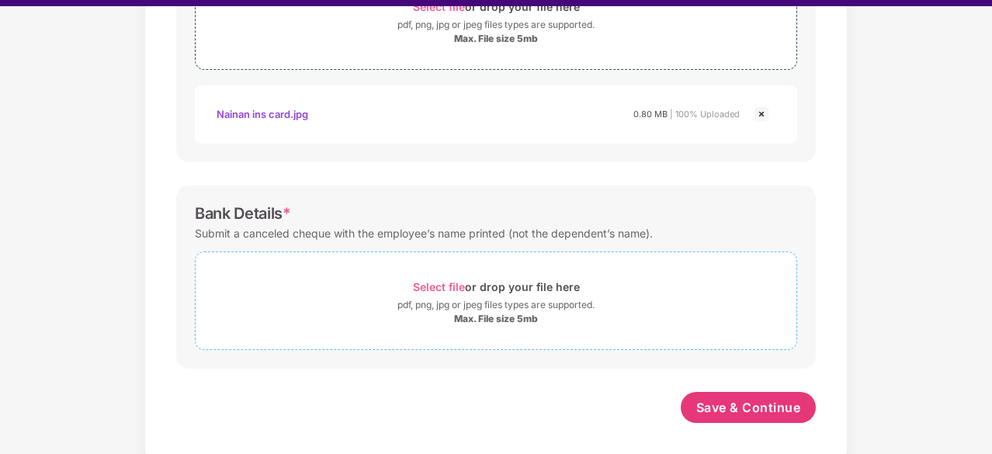
click at [465, 304] on div "pdf, png, jpg or jpeg files types are supported." at bounding box center [496, 305] width 197 height 16
click at [528, 282] on div "Select file or drop your file here" at bounding box center [496, 286] width 167 height 21
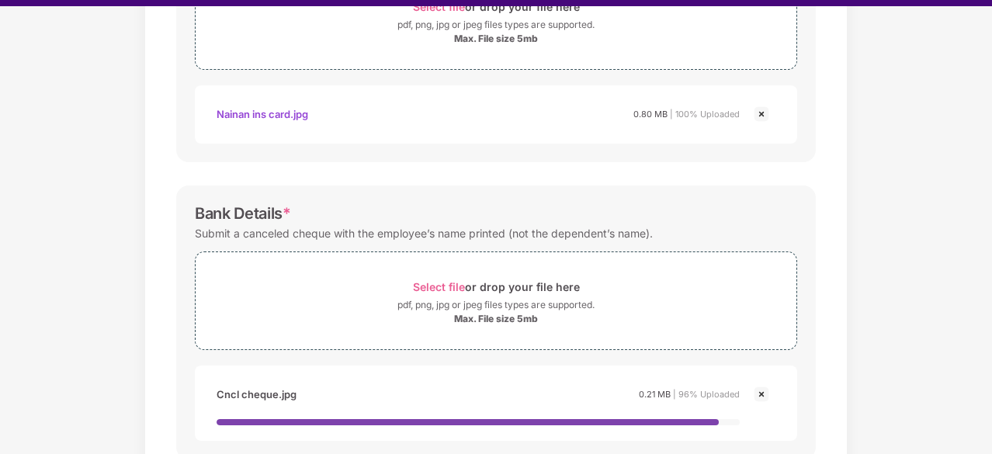
click at [904, 245] on div "Documents List > KYC and Bank Account Detail KYC and Bank Account Detail Passwo…" at bounding box center [496, 7] width 992 height 1094
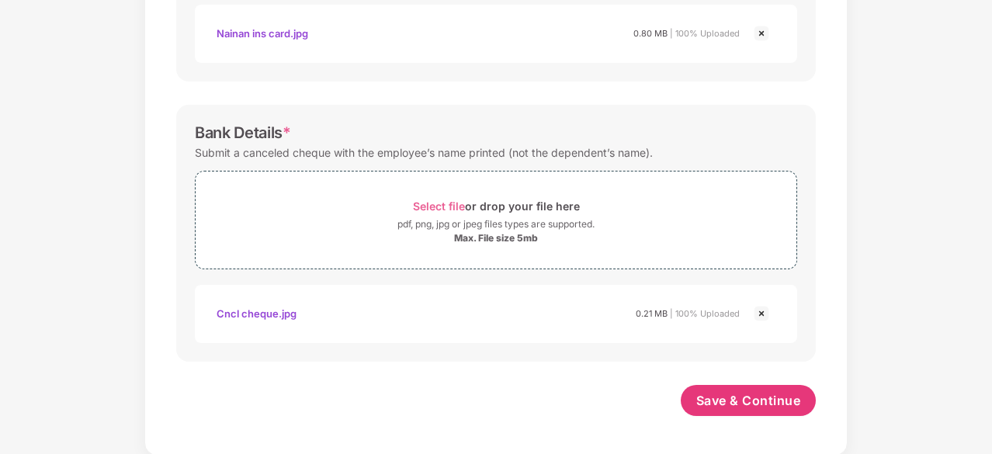
scroll to position [693, 0]
click at [731, 417] on div "Save & Continue" at bounding box center [749, 405] width 136 height 39
click at [734, 393] on span "Save & Continue" at bounding box center [749, 401] width 105 height 17
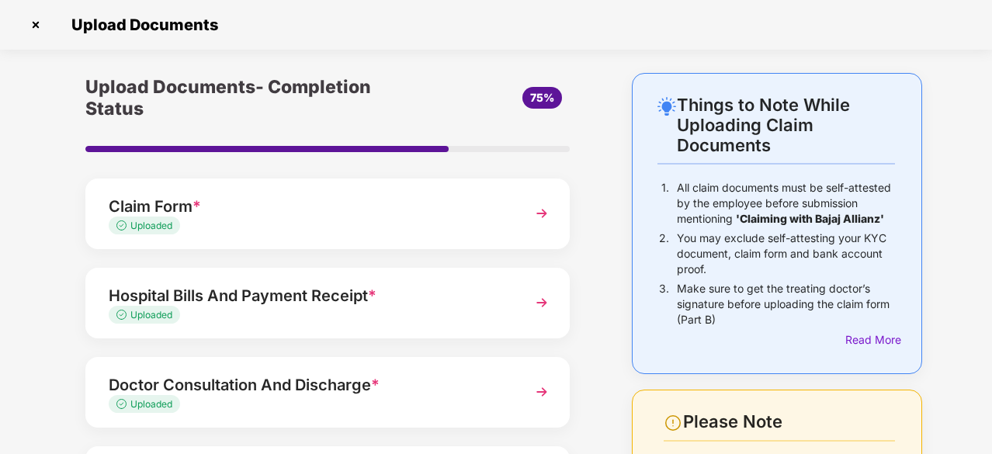
click at [956, 151] on div "Things to Note While Uploading Claim Documents 1. All claim documents must be s…" at bounding box center [496, 387] width 992 height 629
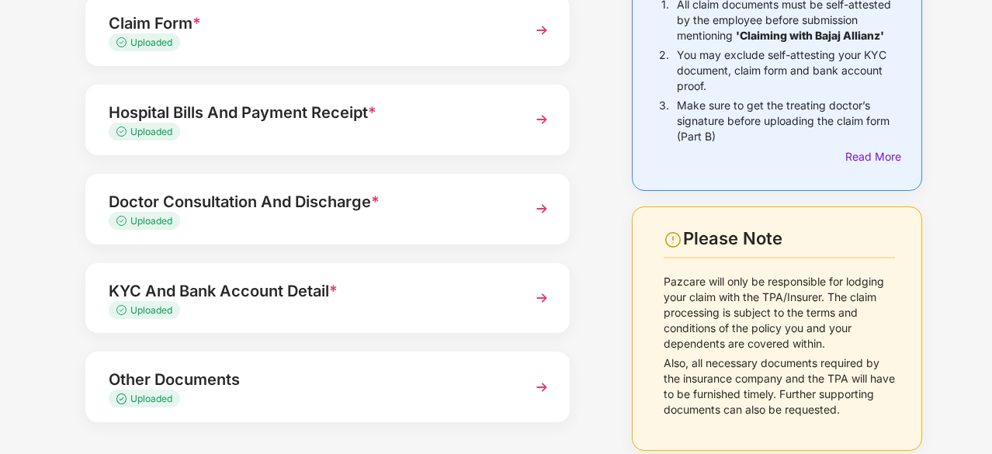
scroll to position [247, 0]
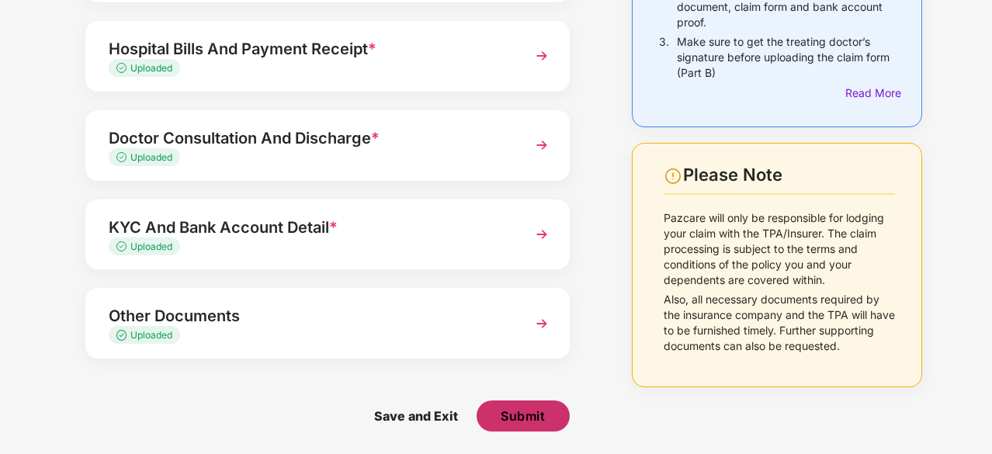
click at [549, 408] on button "Submit" at bounding box center [523, 416] width 93 height 31
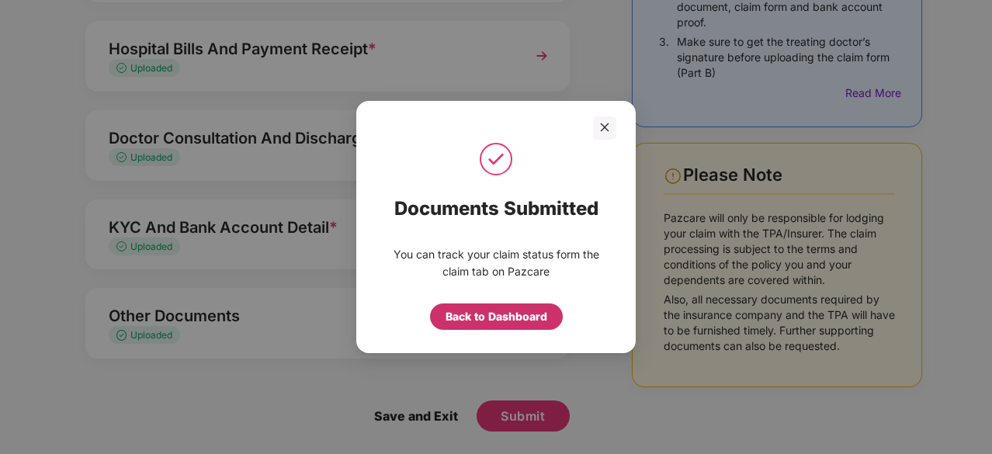
click at [492, 316] on div "Back to Dashboard" at bounding box center [497, 316] width 102 height 17
